Goal: Task Accomplishment & Management: Use online tool/utility

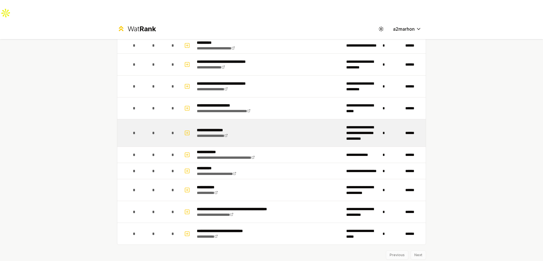
scroll to position [279, 0]
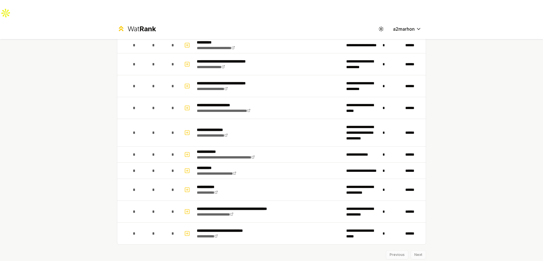
click at [420, 245] on div "Previous Next" at bounding box center [271, 252] width 309 height 15
click at [382, 245] on div "Previous Next" at bounding box center [271, 252] width 309 height 15
click at [390, 245] on div "Previous Next" at bounding box center [271, 252] width 309 height 15
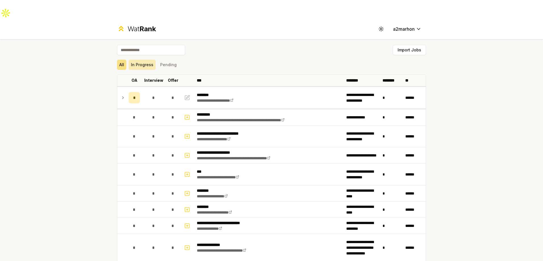
click at [134, 60] on button "In Progress" at bounding box center [142, 65] width 27 height 10
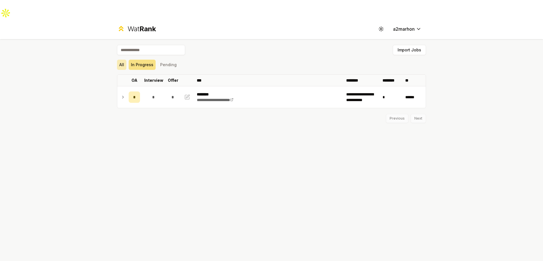
click at [125, 60] on button "All" at bounding box center [121, 65] width 9 height 10
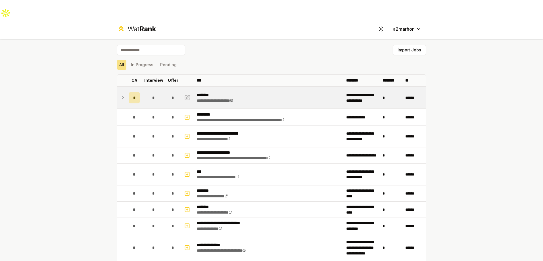
click at [127, 87] on td "*" at bounding box center [134, 98] width 16 height 22
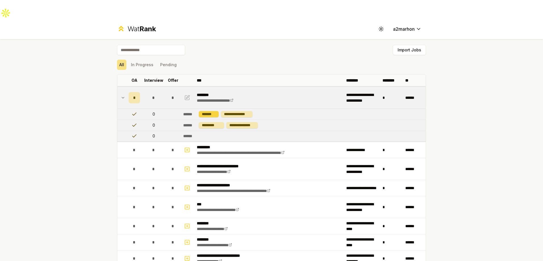
click at [209, 111] on div "*******" at bounding box center [209, 114] width 20 height 6
click at [125, 87] on td at bounding box center [121, 98] width 9 height 22
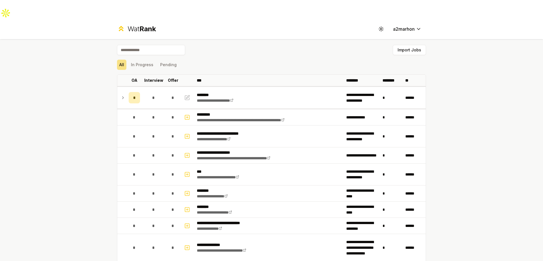
click at [530, 112] on div "**********" at bounding box center [271, 149] width 543 height 261
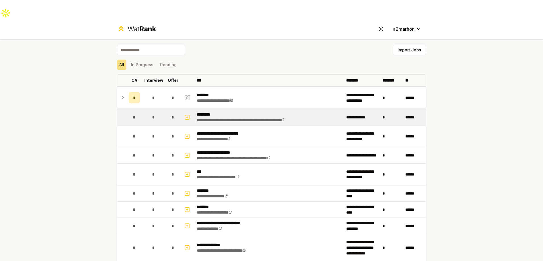
scroll to position [1, 0]
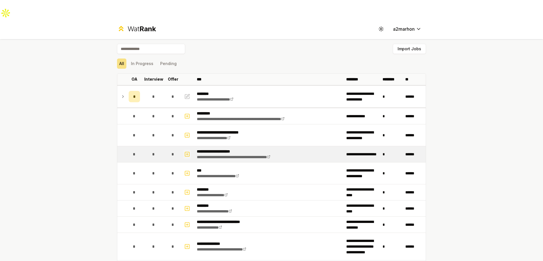
click at [186, 151] on icon "button" at bounding box center [187, 154] width 6 height 7
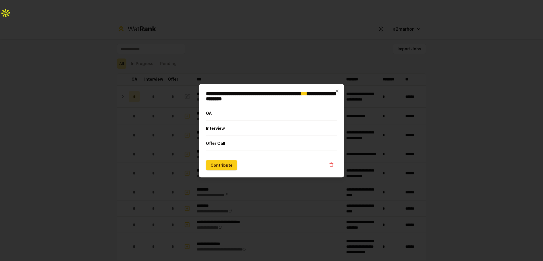
click at [213, 126] on button "Interview" at bounding box center [271, 128] width 131 height 15
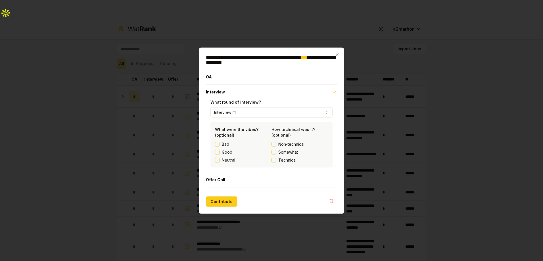
click at [442, 97] on div at bounding box center [271, 130] width 543 height 261
